Goal: Task Accomplishment & Management: Complete application form

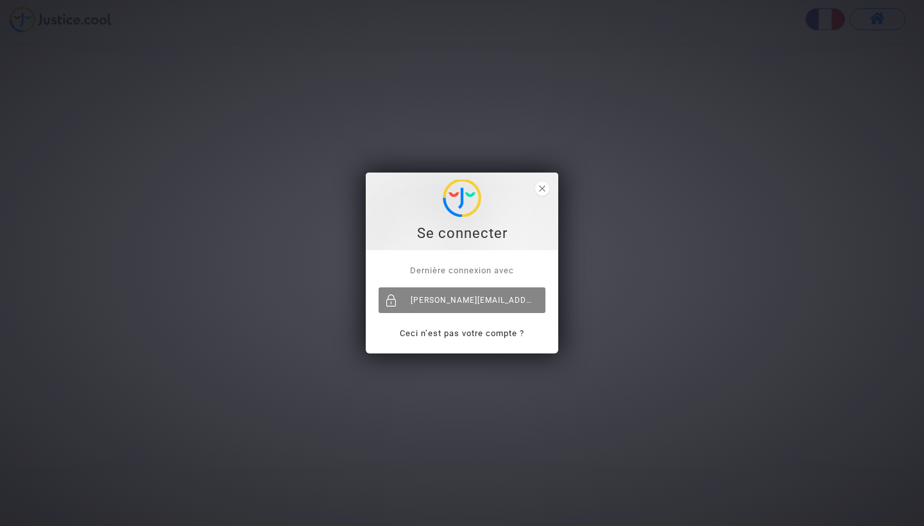
click at [485, 308] on div "[PERSON_NAME][EMAIL_ADDRESS][DOMAIN_NAME]" at bounding box center [462, 301] width 167 height 26
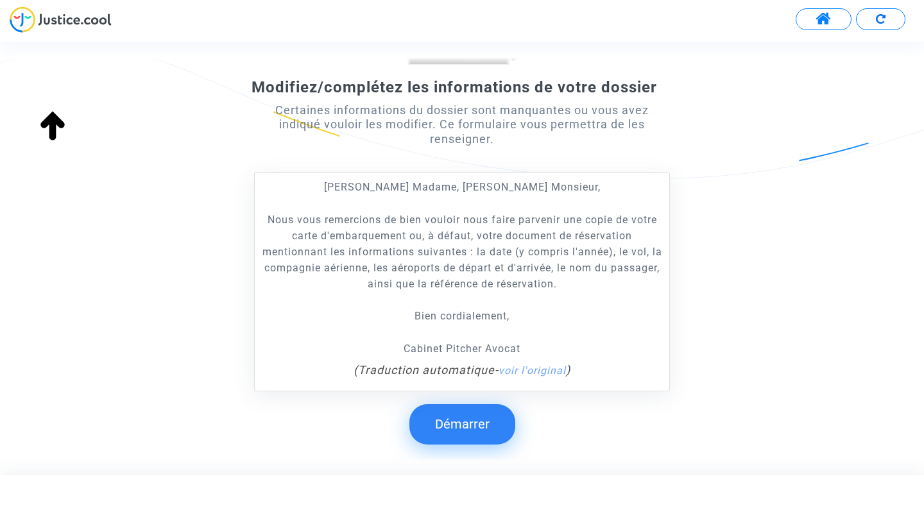
scroll to position [191, 0]
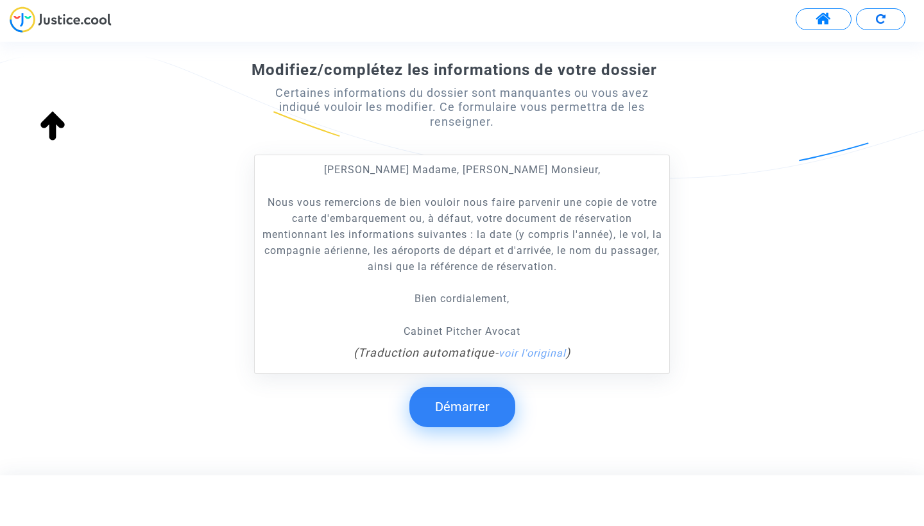
click at [467, 407] on button "Démarrer" at bounding box center [463, 407] width 106 height 40
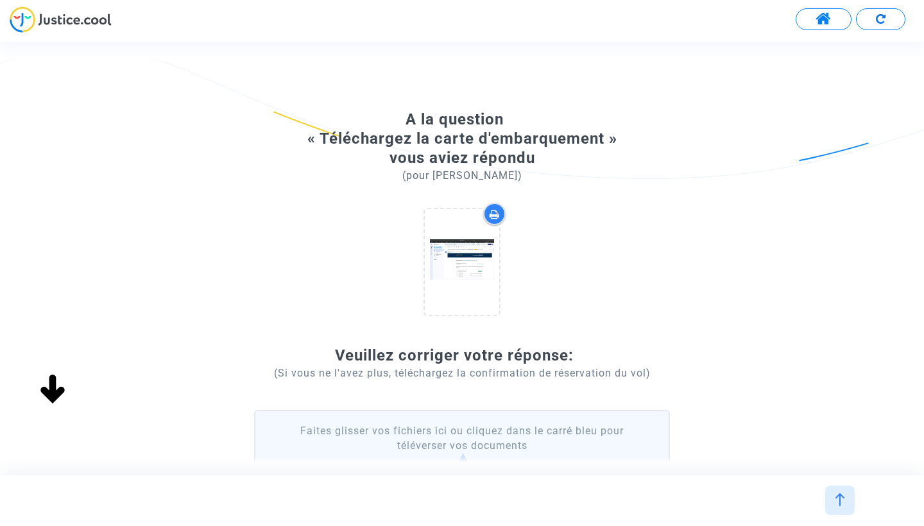
scroll to position [0, 0]
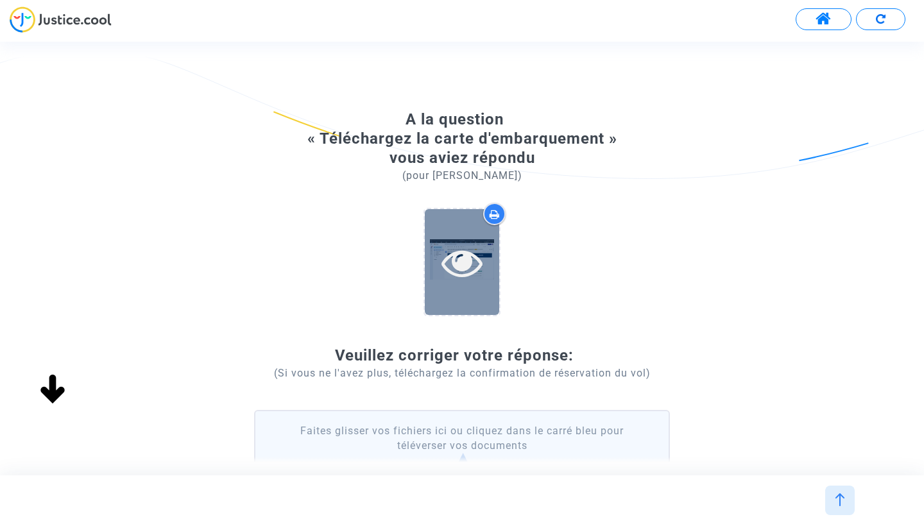
click at [470, 270] on icon at bounding box center [463, 262] width 42 height 41
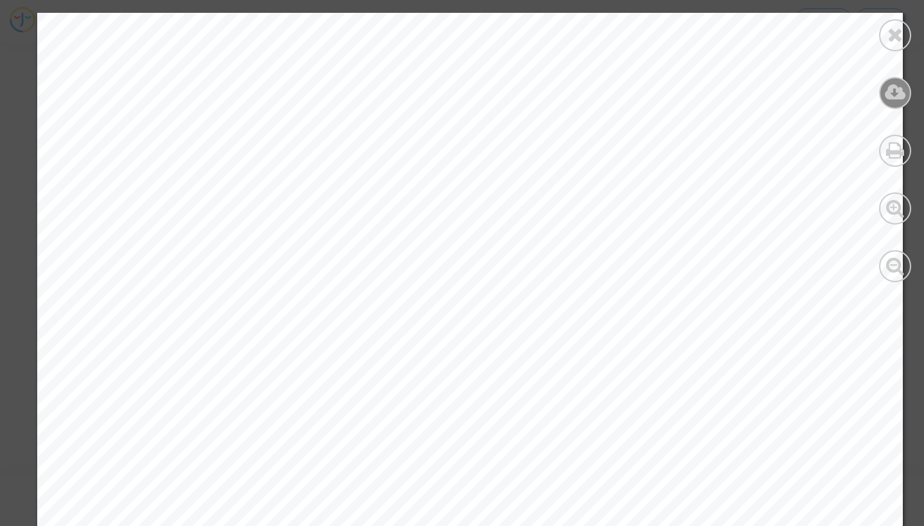
click at [897, 97] on icon at bounding box center [895, 92] width 21 height 19
click at [903, 29] on icon at bounding box center [896, 34] width 16 height 19
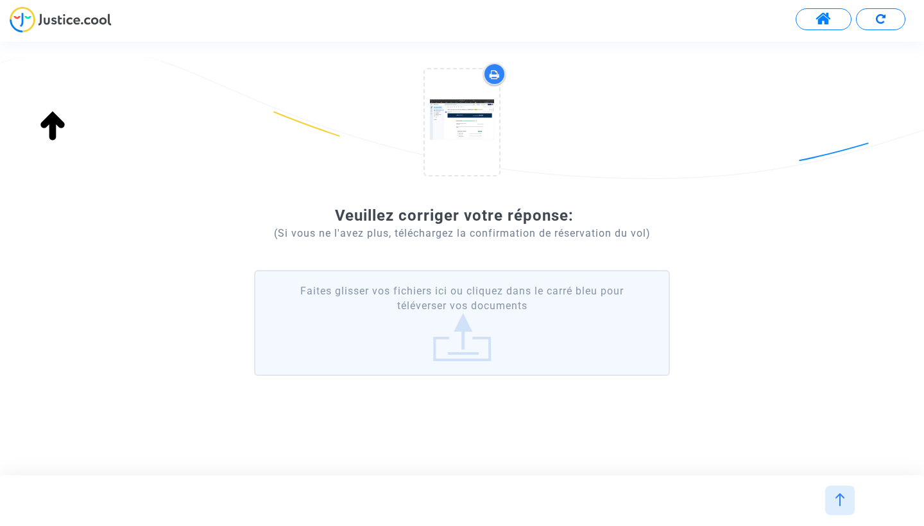
scroll to position [139, 0]
click at [488, 304] on label "Faites glisser vos fichiers ici ou cliquez dans le carré bleu pour téléverser v…" at bounding box center [462, 324] width 416 height 106
click at [0, 0] on input "Faites glisser vos fichiers ici ou cliquez dans le carré bleu pour téléverser v…" at bounding box center [0, 0] width 0 height 0
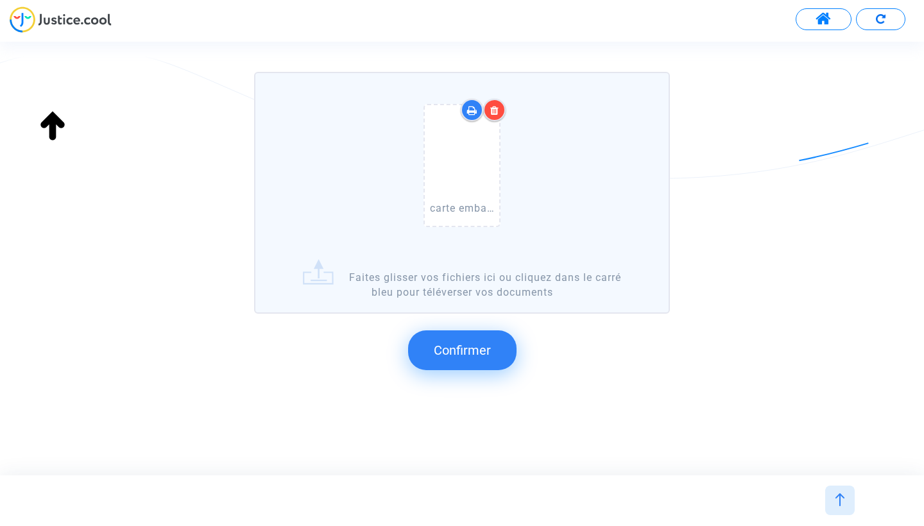
scroll to position [338, 0]
click at [487, 353] on span "Confirmer" at bounding box center [462, 350] width 57 height 15
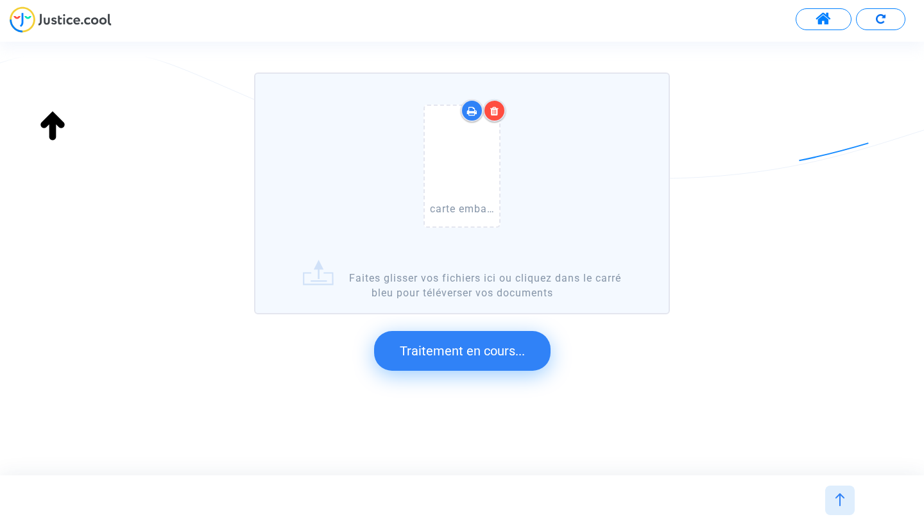
scroll to position [153, 0]
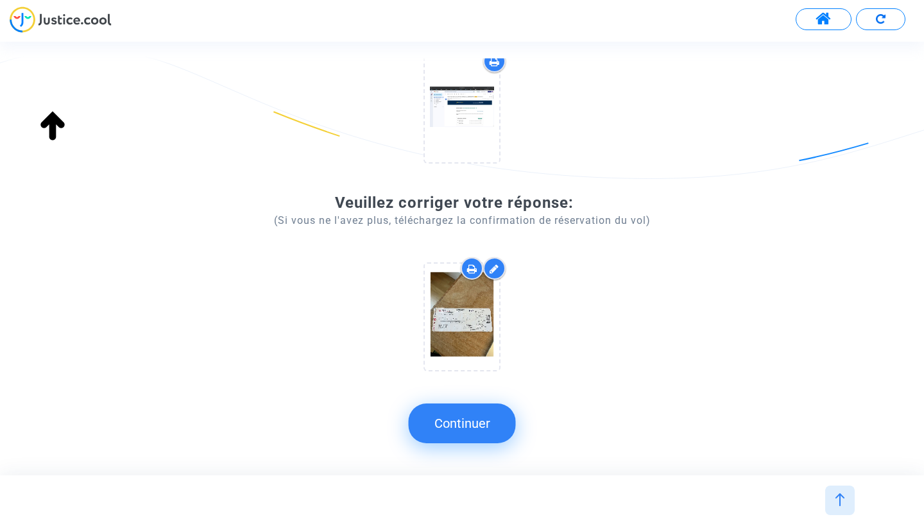
click at [483, 427] on button "Continuer" at bounding box center [462, 424] width 107 height 40
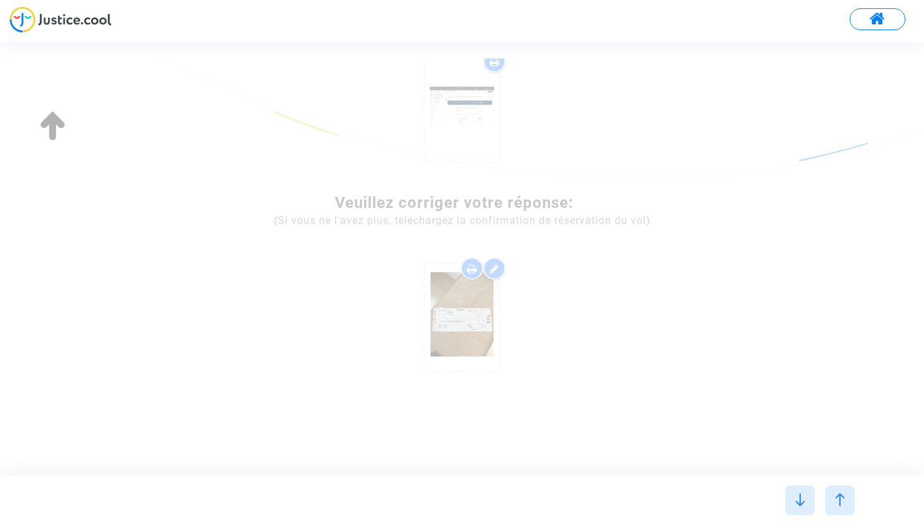
scroll to position [0, 0]
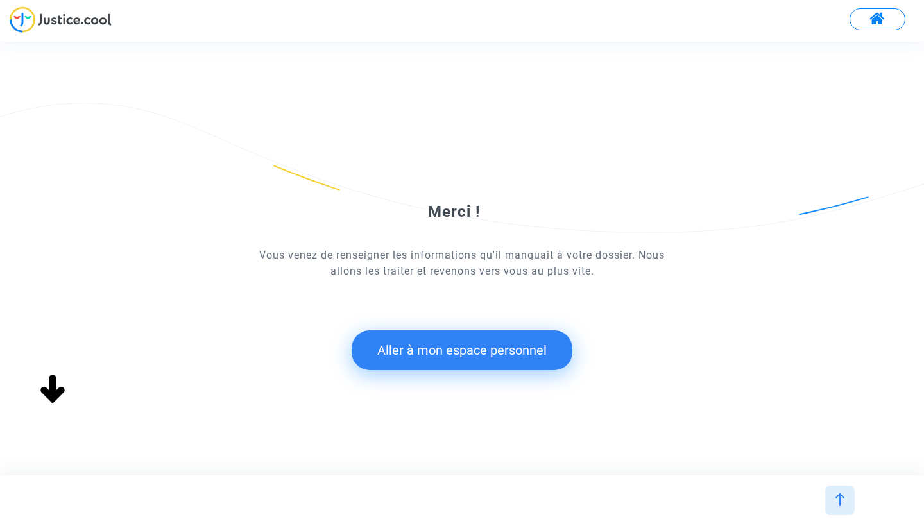
click at [494, 348] on button "Aller à mon espace personnel" at bounding box center [462, 351] width 221 height 40
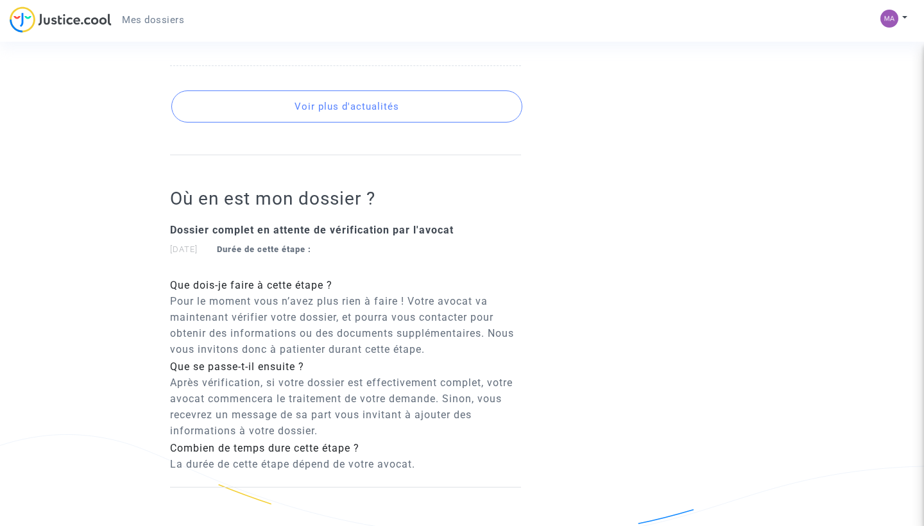
scroll to position [874, 0]
